Goal: Task Accomplishment & Management: Complete application form

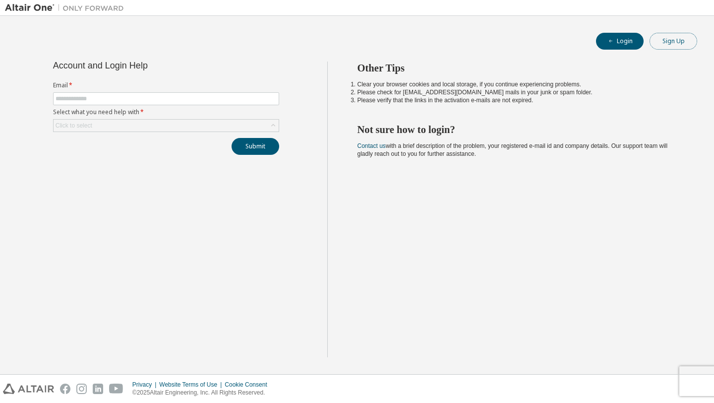
click at [668, 46] on button "Sign Up" at bounding box center [673, 41] width 48 height 17
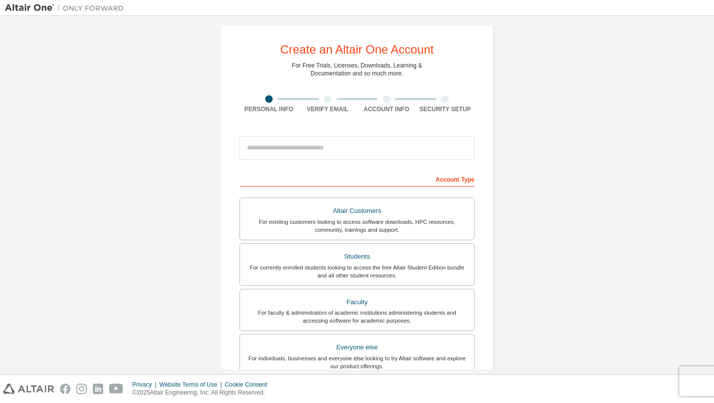
scroll to position [10, 0]
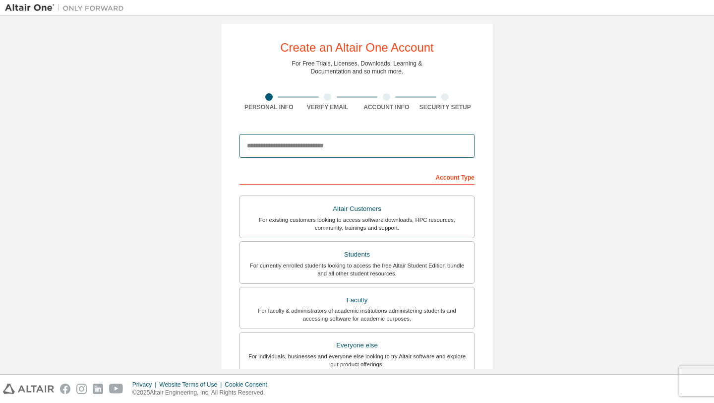
click at [389, 150] on input "email" at bounding box center [356, 146] width 235 height 24
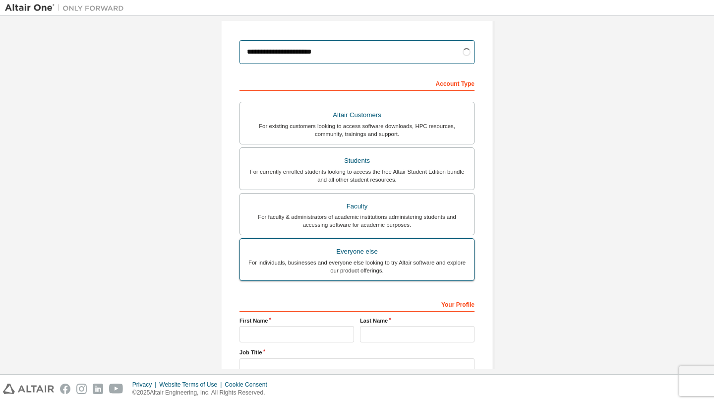
scroll to position [101, 0]
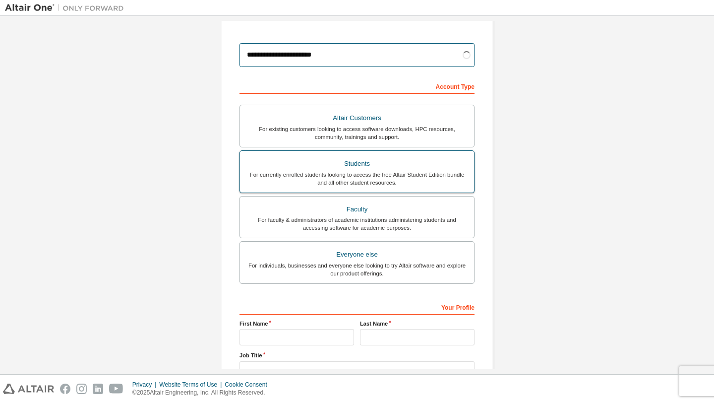
type input "**********"
click at [360, 187] on label "Students For currently enrolled students looking to access the free Altair Stud…" at bounding box center [356, 171] width 235 height 43
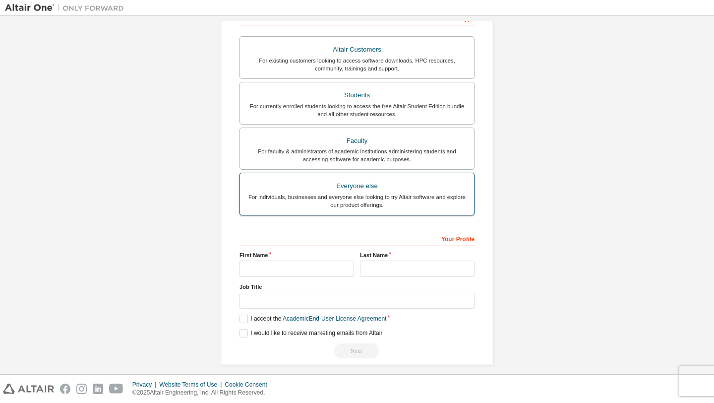
scroll to position [177, 0]
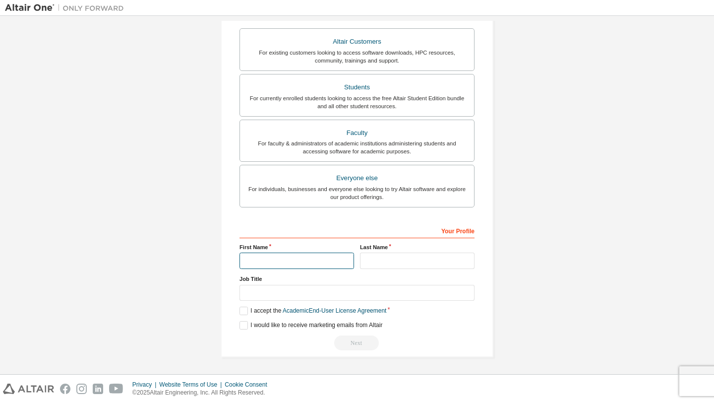
click at [338, 263] on input "text" at bounding box center [296, 260] width 115 height 16
type input "****"
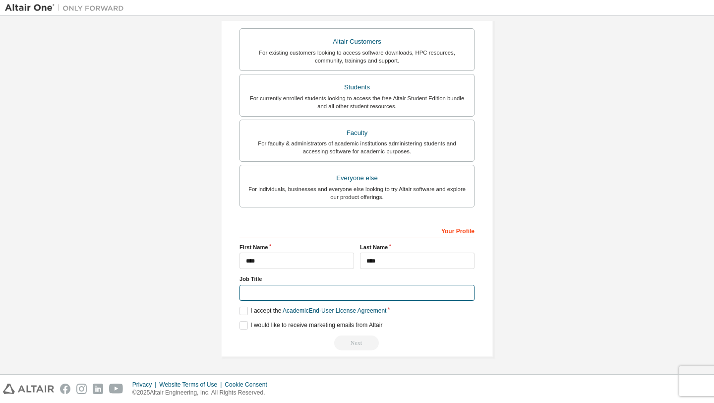
click at [374, 290] on input "text" at bounding box center [356, 293] width 235 height 16
type input "*"
type input "**********"
click at [242, 311] on label "I accept the Academic End-User License Agreement" at bounding box center [312, 310] width 147 height 8
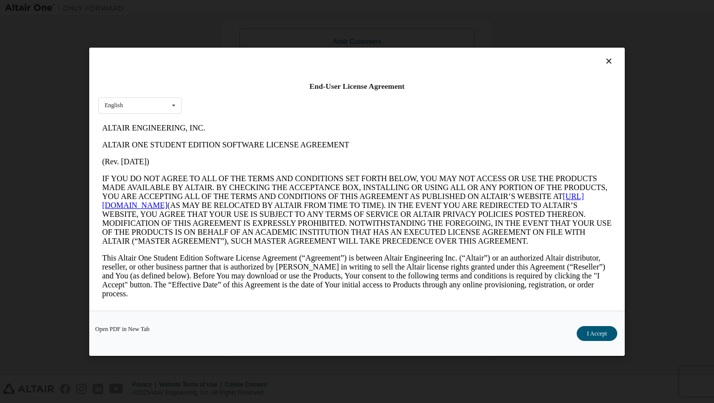
scroll to position [0, 0]
click at [161, 104] on div "English English" at bounding box center [139, 105] width 83 height 16
click at [162, 104] on div "English English" at bounding box center [139, 105] width 83 height 16
click at [176, 106] on icon at bounding box center [174, 105] width 12 height 15
click at [599, 339] on button "I Accept" at bounding box center [597, 332] width 41 height 15
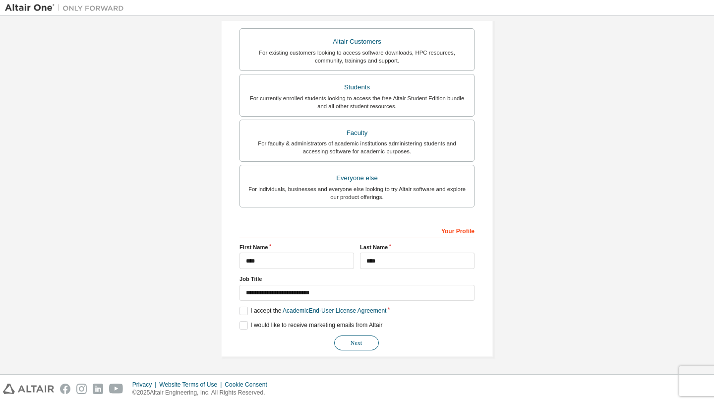
click at [354, 347] on button "Next" at bounding box center [356, 342] width 45 height 15
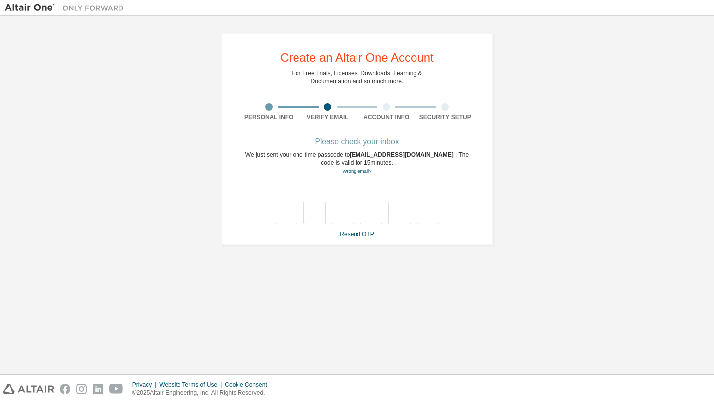
click at [209, 262] on div "**********" at bounding box center [357, 195] width 704 height 348
click at [290, 213] on input "text" at bounding box center [286, 212] width 22 height 23
type input "*"
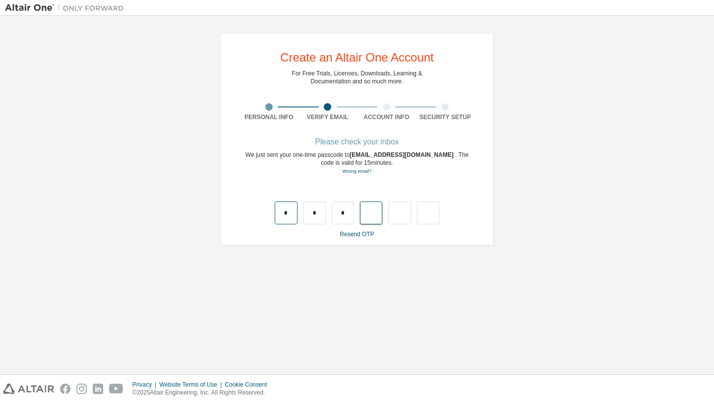
type input "*"
